Goal: Check status: Check status

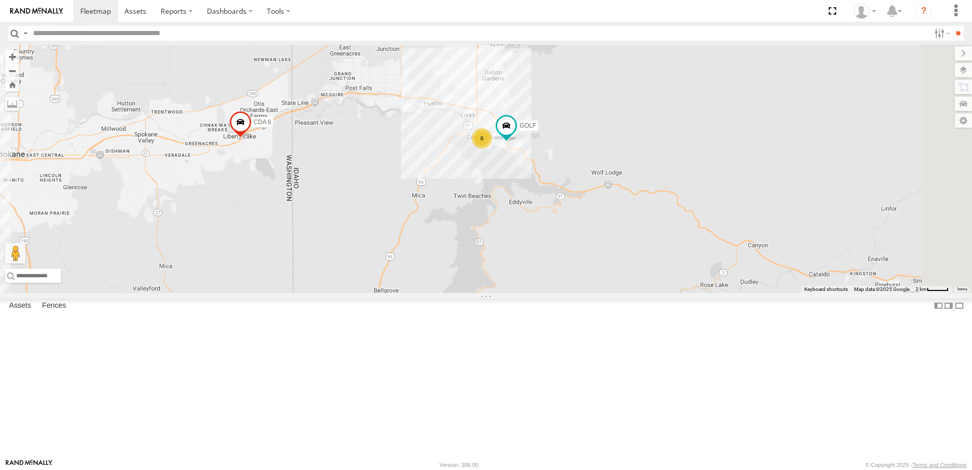
drag, startPoint x: 618, startPoint y: 269, endPoint x: 591, endPoint y: 273, distance: 27.3
click at [591, 273] on div "CDA 6 CDA 5 GOLF 6" at bounding box center [486, 169] width 972 height 248
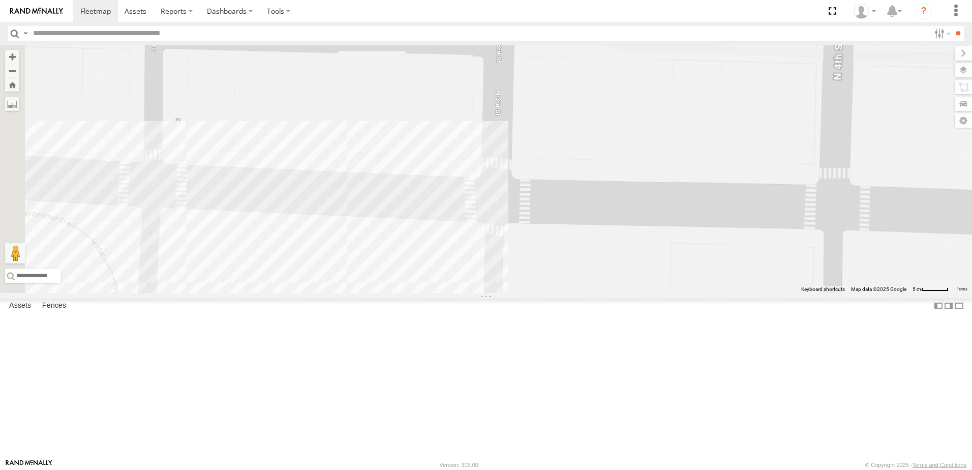
drag, startPoint x: 377, startPoint y: 199, endPoint x: 587, endPoint y: 103, distance: 230.9
click at [587, 103] on div "CDA 6 CDA 5 GOLF CDA 1 CDA 2" at bounding box center [486, 169] width 972 height 248
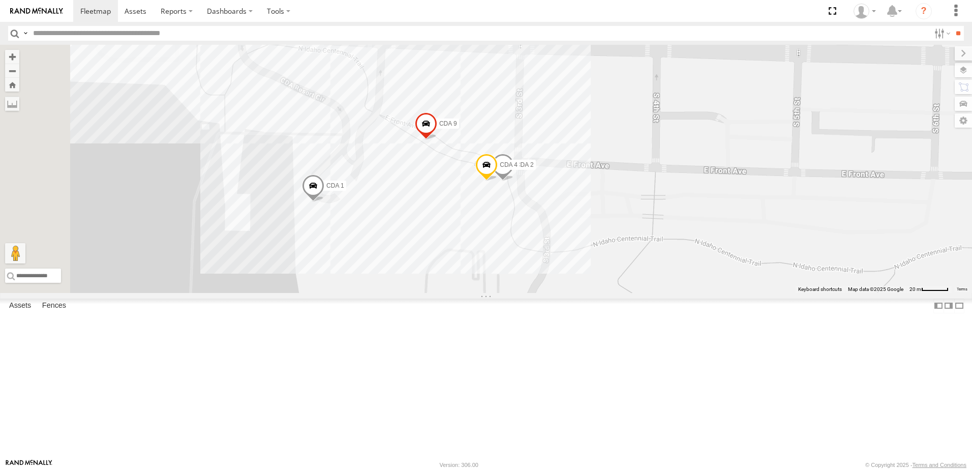
drag, startPoint x: 468, startPoint y: 310, endPoint x: 573, endPoint y: 121, distance: 216.5
click at [573, 121] on div "CDA 6 CDA 5 GOLF CDA 1 CDA 2 CDA 9 CDA 4" at bounding box center [486, 169] width 972 height 248
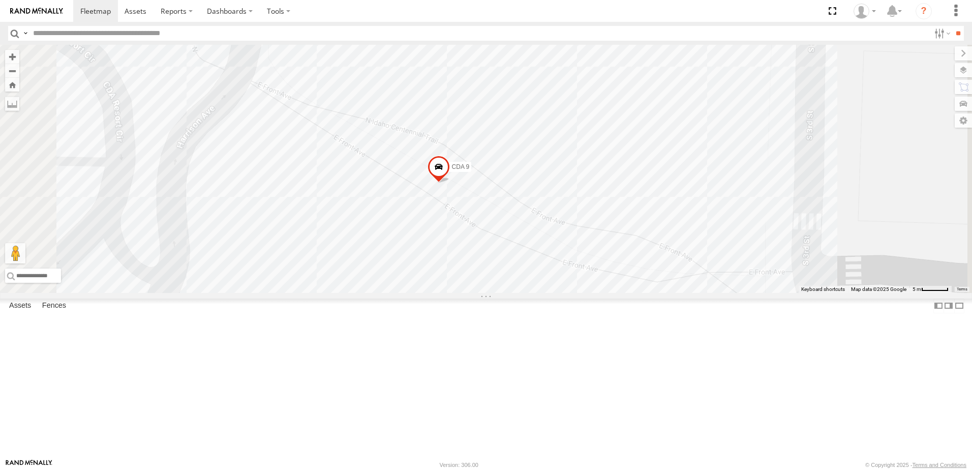
click at [450, 183] on span at bounding box center [439, 169] width 22 height 27
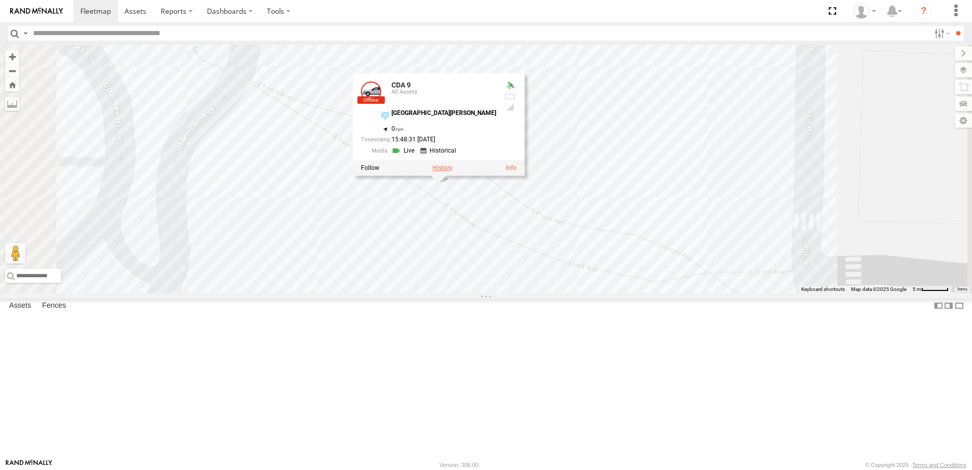
click at [453, 171] on label at bounding box center [443, 167] width 20 height 7
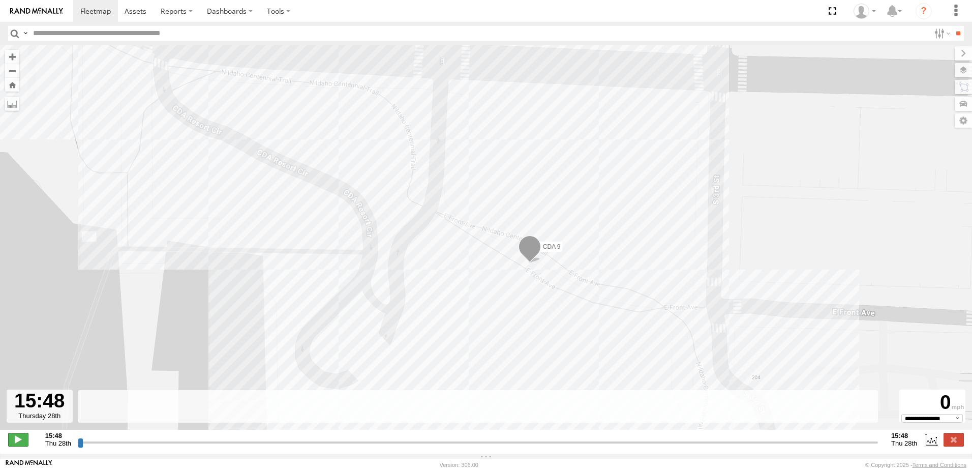
click at [24, 445] on span at bounding box center [18, 439] width 20 height 13
type input "**********"
